Goal: Task Accomplishment & Management: Manage account settings

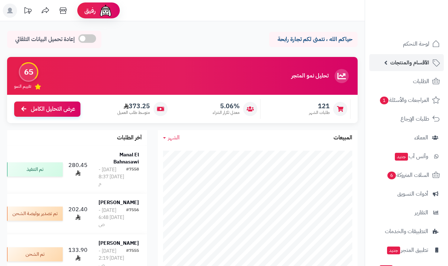
click at [400, 64] on span "الأقسام والمنتجات" at bounding box center [409, 63] width 39 height 10
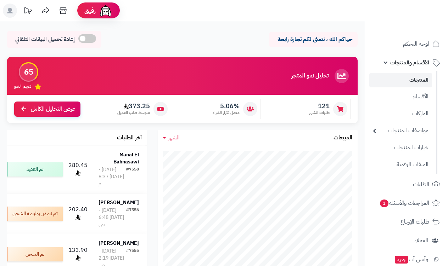
click at [415, 81] on link "المنتجات" at bounding box center [400, 80] width 63 height 15
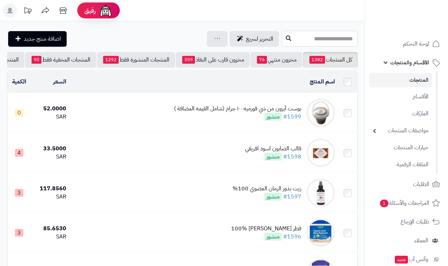
click at [322, 39] on input "text" at bounding box center [320, 39] width 76 height 16
type input "*"
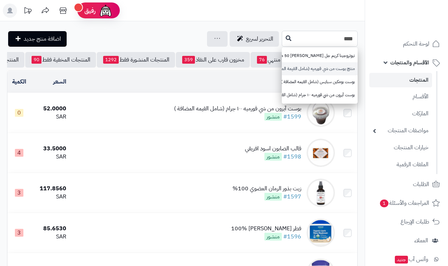
type input "****"
click at [330, 69] on link "منتج بوست من شي قورميه (شامل القيمة المضافة)" at bounding box center [320, 68] width 76 height 13
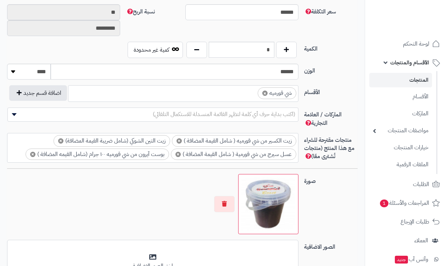
scroll to position [354, 0]
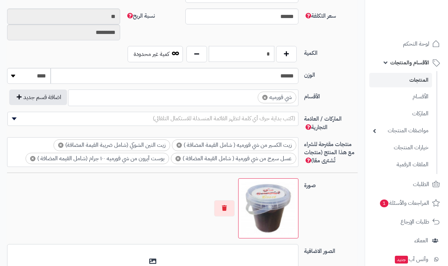
click at [266, 56] on input "*" at bounding box center [241, 54] width 65 height 16
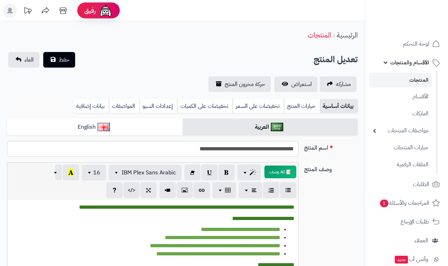
scroll to position [0, 0]
type input "*"
click at [69, 59] on span "حفظ" at bounding box center [64, 59] width 11 height 9
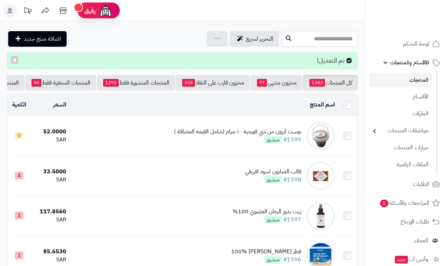
click at [347, 43] on input "text" at bounding box center [320, 39] width 76 height 16
type input "*"
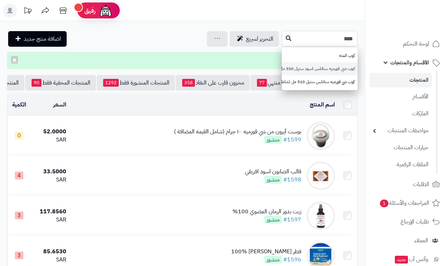
type input "***"
click at [347, 67] on link "كوب شي قورميه ستانلس اسود ستيل 510 مل (شامل القيمه المضافة )" at bounding box center [320, 68] width 76 height 13
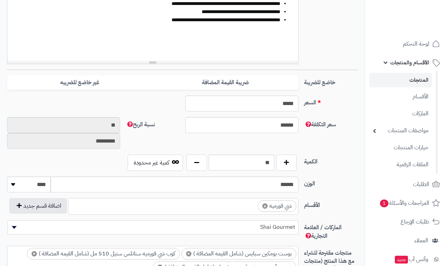
scroll to position [313, 0]
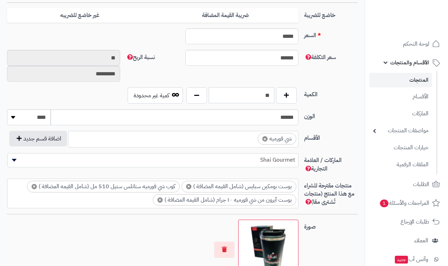
click at [265, 99] on input "**" at bounding box center [241, 96] width 65 height 16
type input "*"
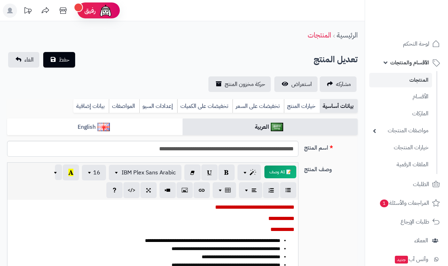
scroll to position [0, 0]
type input "*"
click at [68, 60] on span "حفظ" at bounding box center [64, 59] width 11 height 9
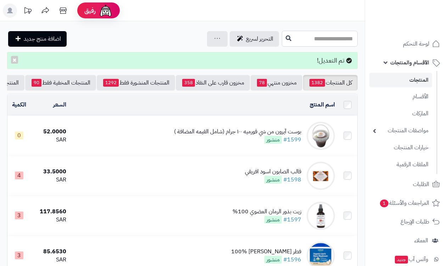
click at [334, 39] on input "text" at bounding box center [320, 39] width 76 height 16
type input "*"
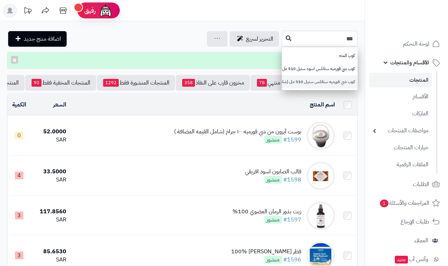
type input "***"
click at [328, 79] on link "كوب شي قورميه ستانلس ستيل 510 مل (شامل القيمه المضافة )" at bounding box center [320, 81] width 76 height 13
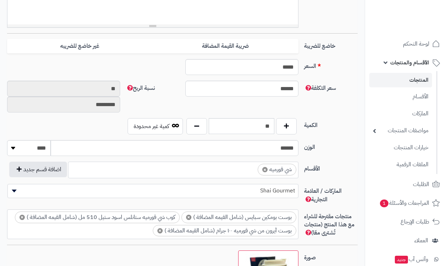
scroll to position [282, 0]
click at [267, 127] on input "**" at bounding box center [241, 126] width 65 height 16
type input "*"
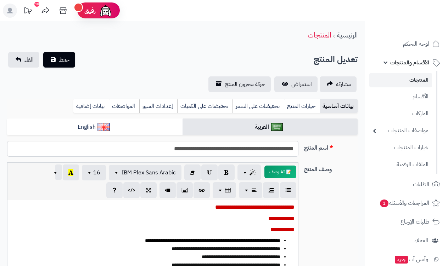
scroll to position [0, 0]
type input "*"
click at [68, 60] on span "حفظ" at bounding box center [64, 59] width 11 height 9
